Goal: Information Seeking & Learning: Learn about a topic

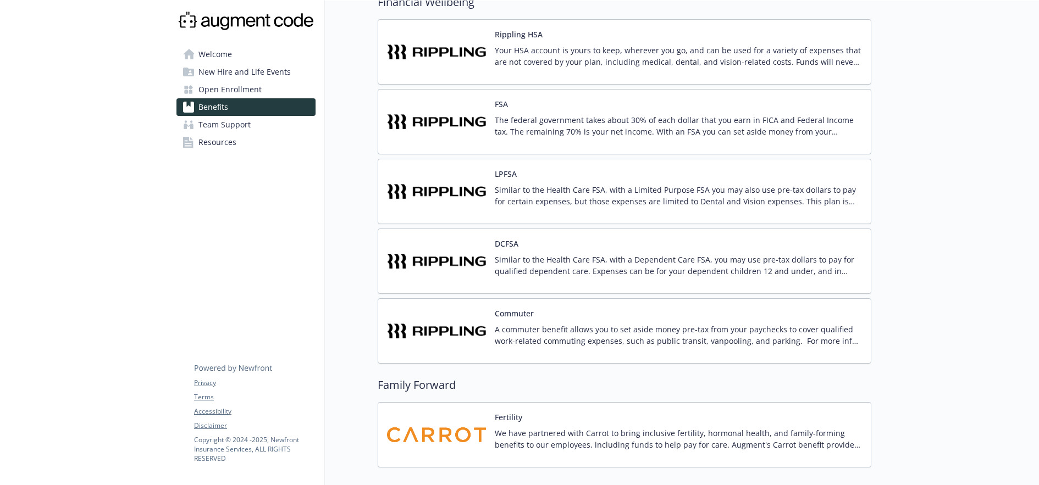
scroll to position [893, 0]
